Goal: Check status: Check status

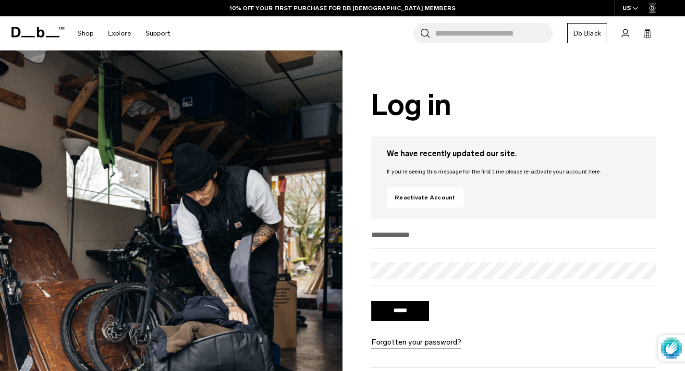
type input "**********"
click at [400, 312] on input "******" at bounding box center [401, 311] width 58 height 20
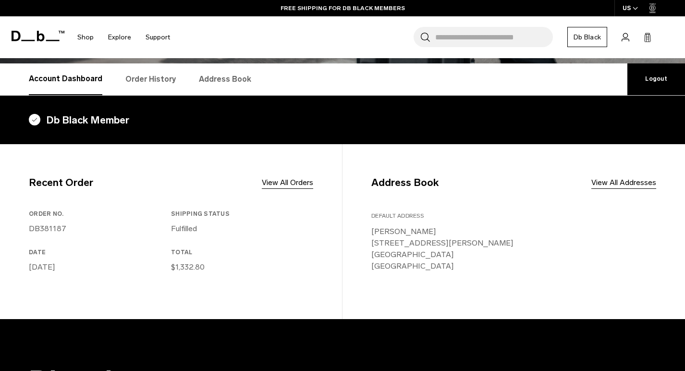
scroll to position [144, 0]
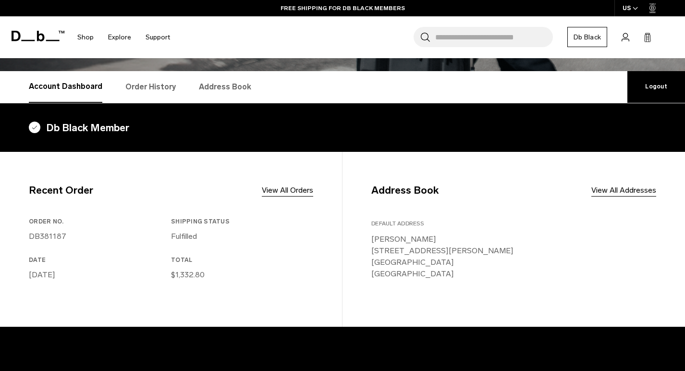
click at [150, 91] on link "Order History" at bounding box center [150, 87] width 50 height 32
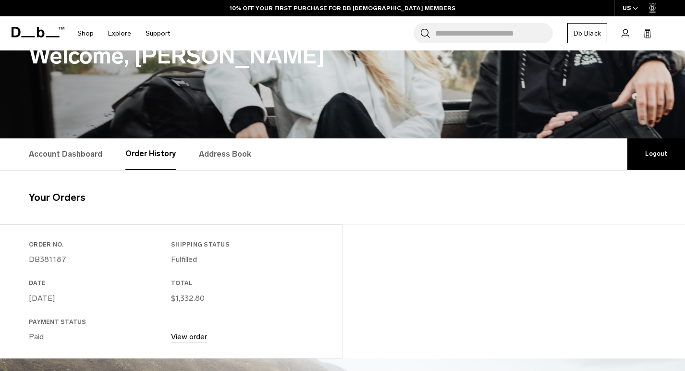
scroll to position [140, 0]
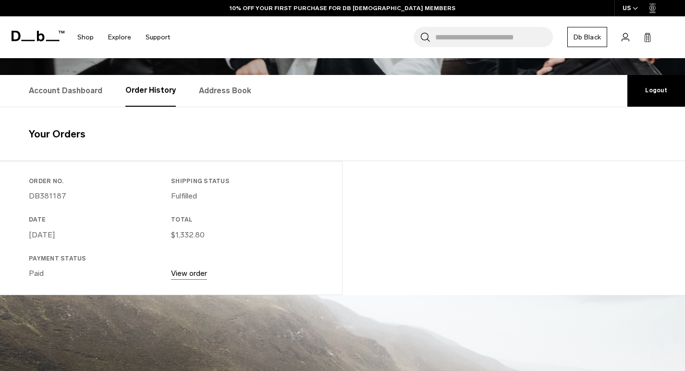
click at [188, 271] on link "View order" at bounding box center [189, 273] width 36 height 9
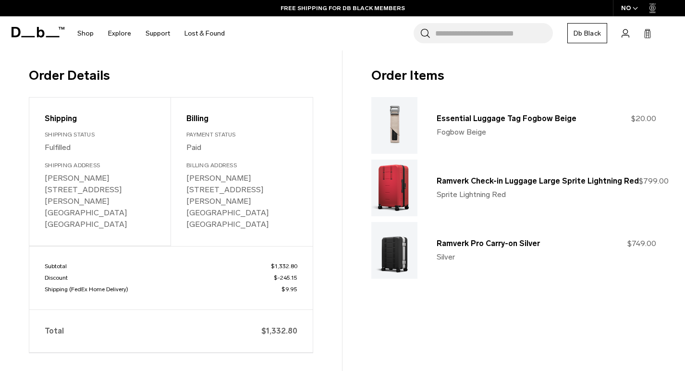
scroll to position [120, 0]
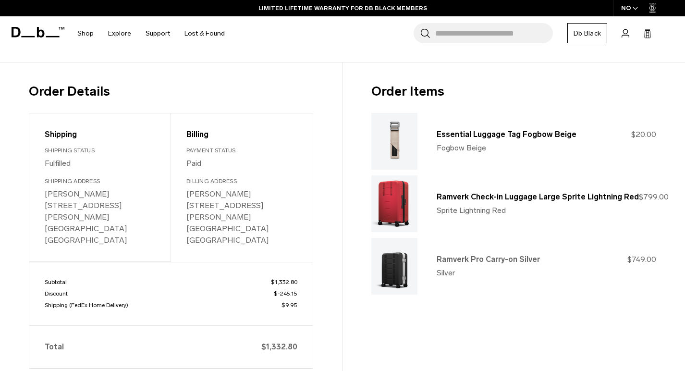
click at [459, 256] on link "Ramverk Pro Carry-on Silver" at bounding box center [488, 259] width 103 height 9
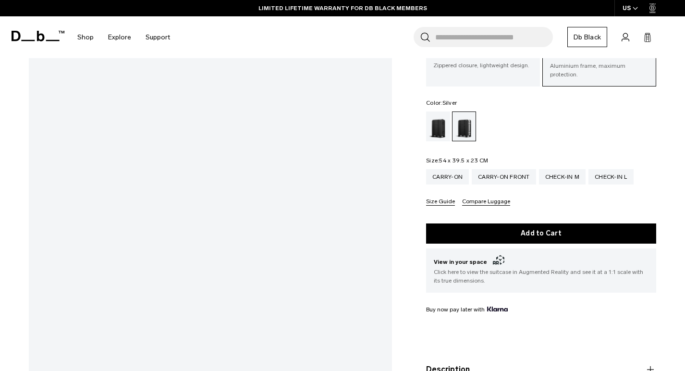
scroll to position [109, 0]
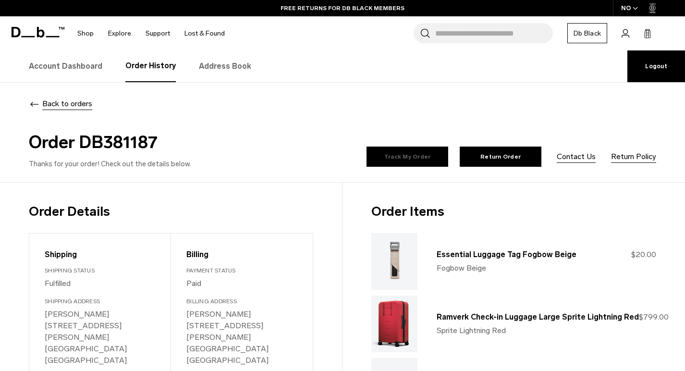
click at [412, 154] on link "Track My Order" at bounding box center [408, 157] width 82 height 20
drag, startPoint x: 83, startPoint y: 143, endPoint x: 157, endPoint y: 144, distance: 74.0
click at [157, 144] on h2 "Order DB381187" at bounding box center [184, 142] width 310 height 26
copy h2 "DB381187"
click at [407, 156] on link "Track My Order" at bounding box center [408, 157] width 82 height 20
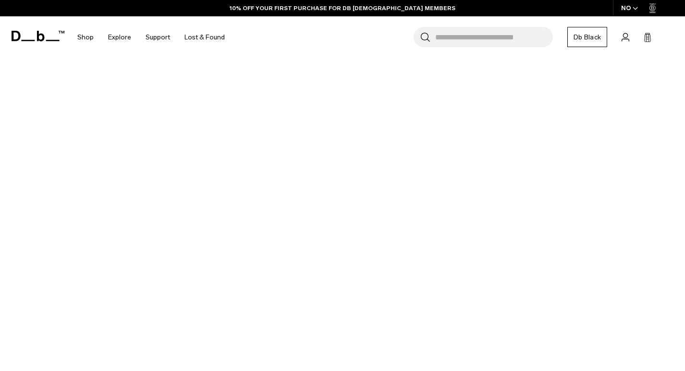
scroll to position [181, 0]
